Goal: Task Accomplishment & Management: Complete application form

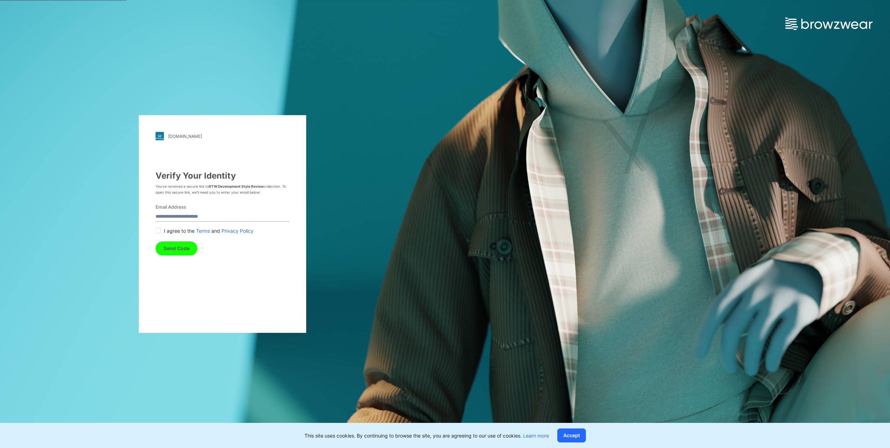
click at [181, 216] on input "Email Address" at bounding box center [223, 216] width 134 height 9
type input "**********"
click at [160, 231] on span at bounding box center [159, 231] width 6 height 6
click at [171, 248] on button "Send Code" at bounding box center [177, 248] width 42 height 14
click at [160, 215] on input "text" at bounding box center [160, 216] width 9 height 9
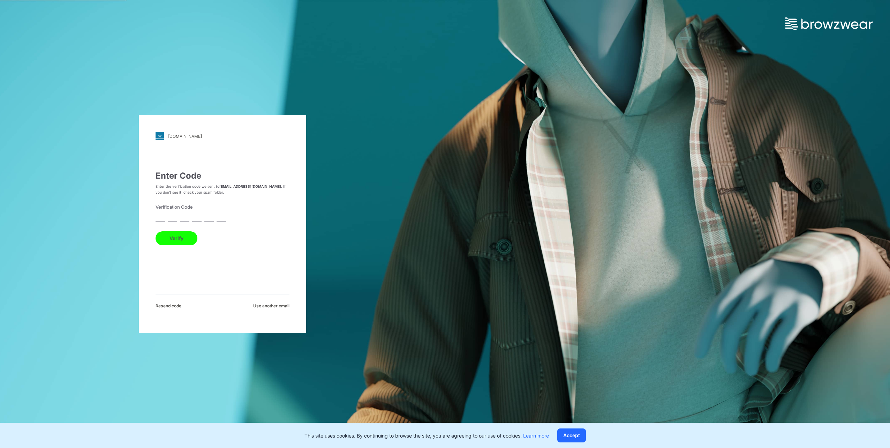
paste input "*"
type input "*"
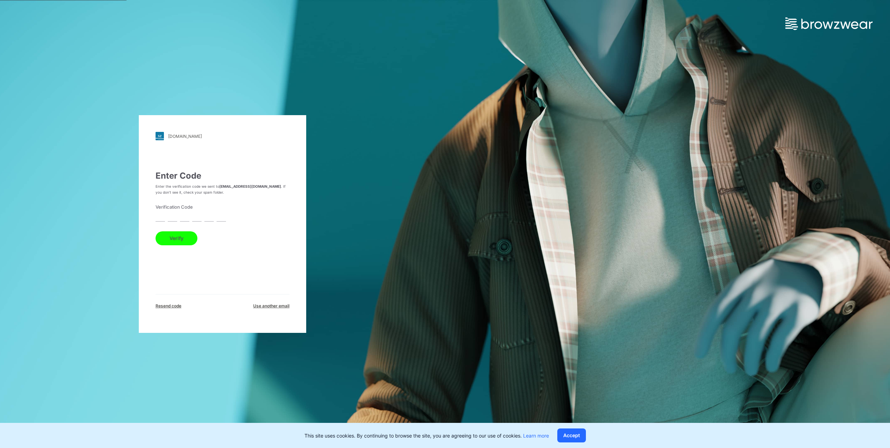
type input "*"
click at [172, 238] on button "Verify" at bounding box center [177, 238] width 42 height 14
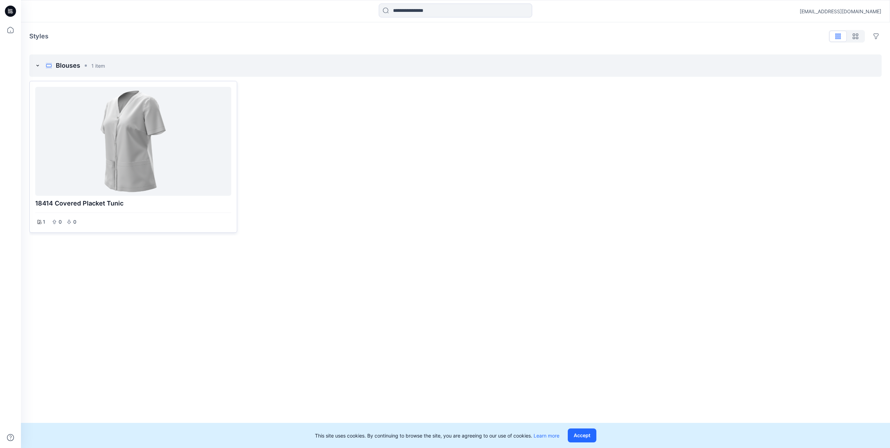
click at [135, 160] on div at bounding box center [133, 141] width 190 height 103
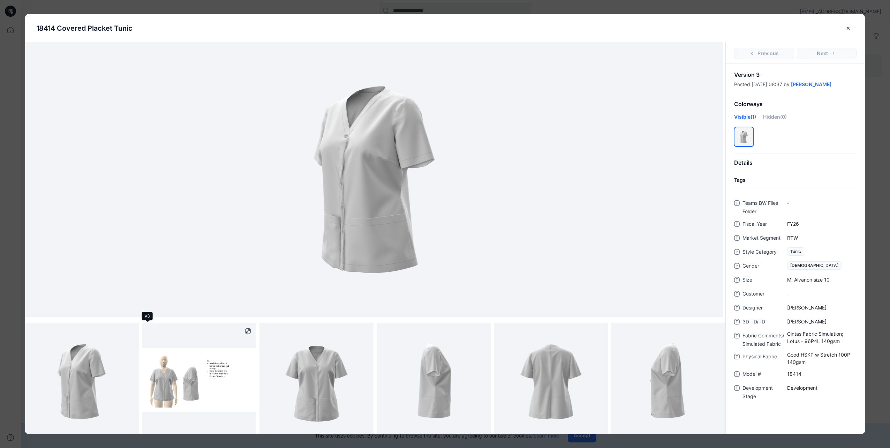
click at [151, 372] on img at bounding box center [199, 380] width 114 height 64
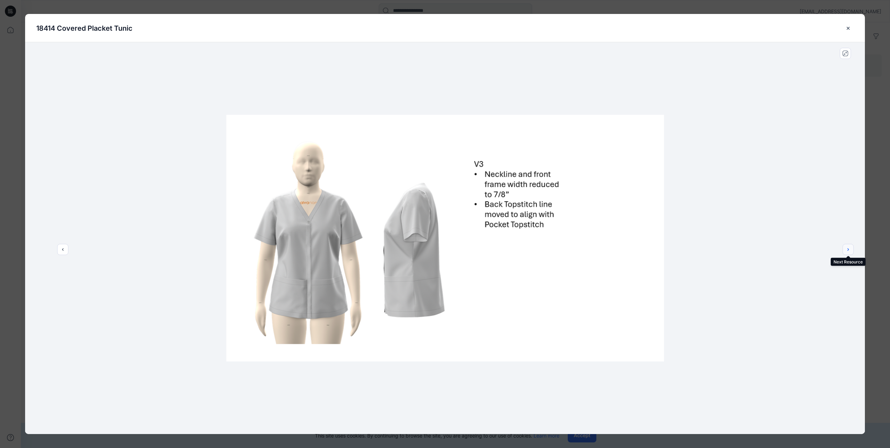
click at [847, 249] on icon "next" at bounding box center [848, 250] width 6 height 6
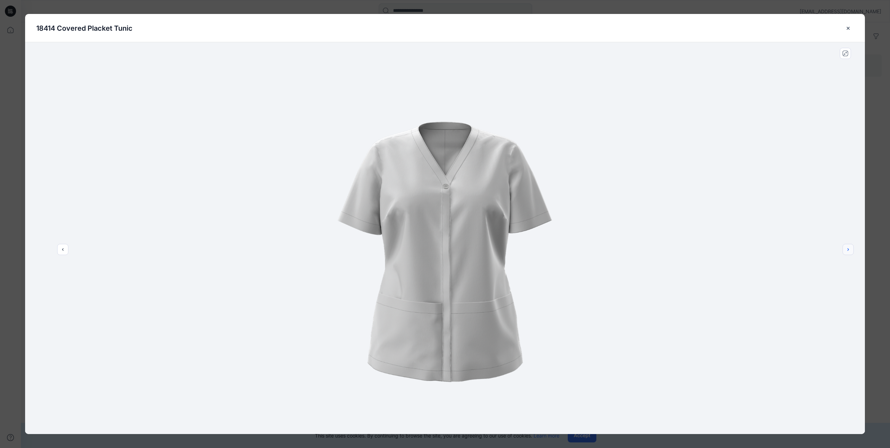
click at [847, 248] on icon "next" at bounding box center [848, 250] width 6 height 6
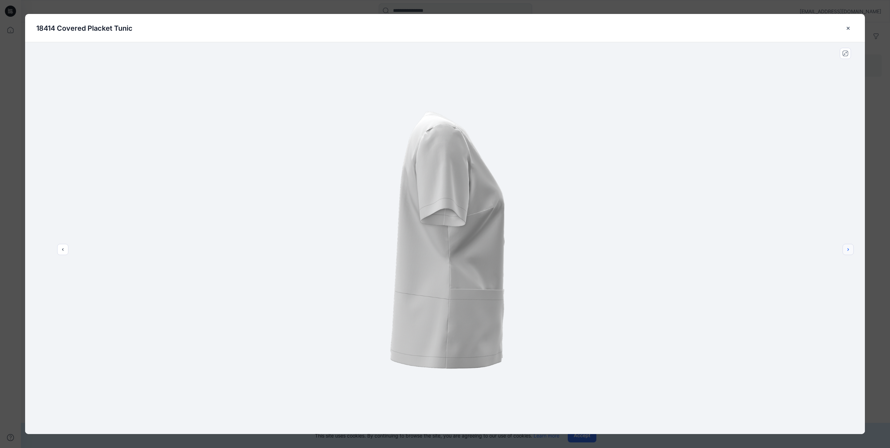
click at [847, 248] on icon "next" at bounding box center [848, 250] width 6 height 6
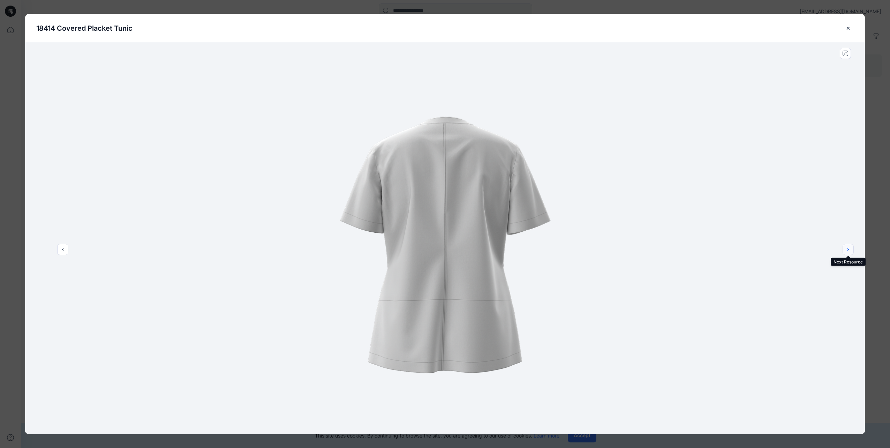
click at [846, 248] on icon "next" at bounding box center [848, 250] width 6 height 6
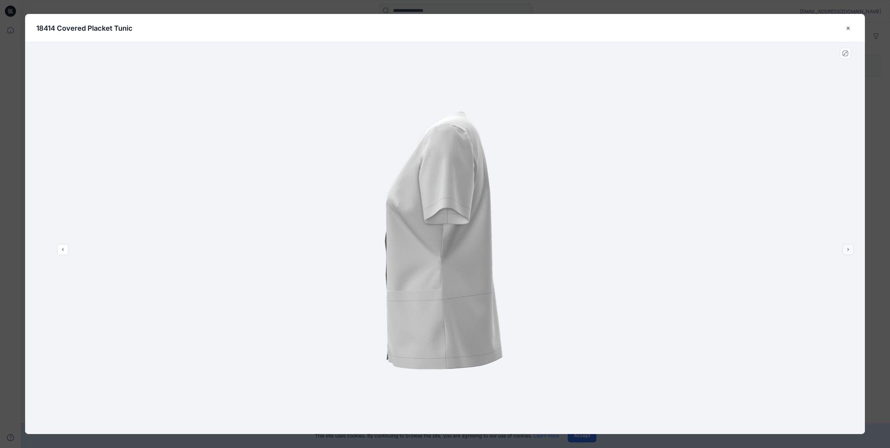
click at [847, 248] on icon "next" at bounding box center [848, 250] width 6 height 6
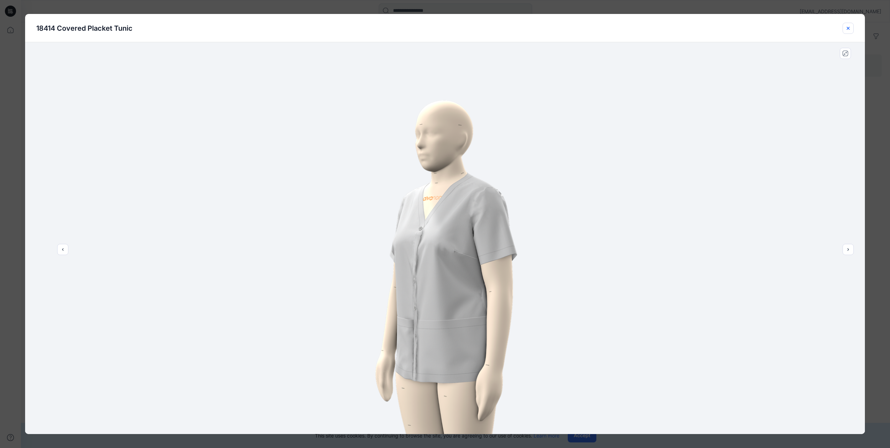
click at [850, 28] on icon "close-btn" at bounding box center [848, 28] width 6 height 6
